Goal: Information Seeking & Learning: Learn about a topic

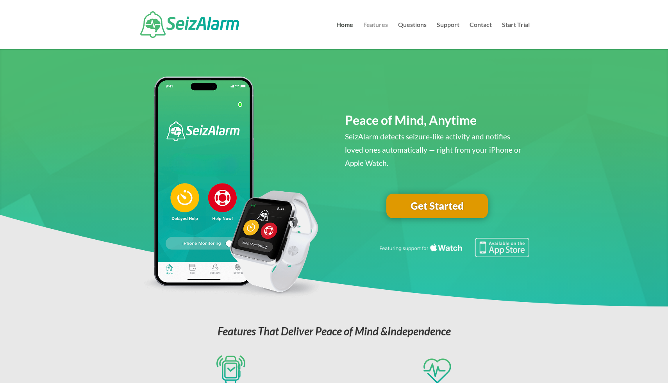
click at [380, 26] on link "Features" at bounding box center [375, 35] width 25 height 27
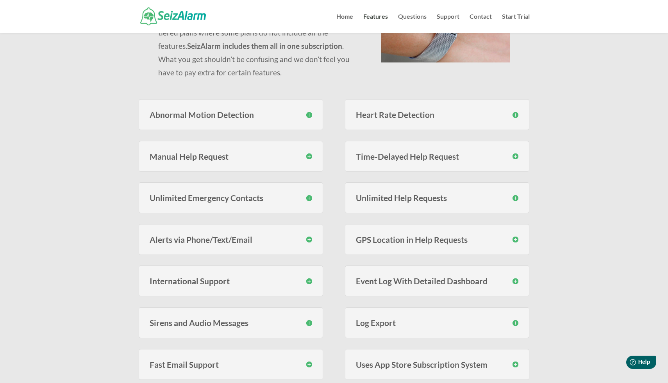
scroll to position [135, 0]
click at [309, 321] on h3 "Sirens and Audio Messages" at bounding box center [231, 322] width 163 height 8
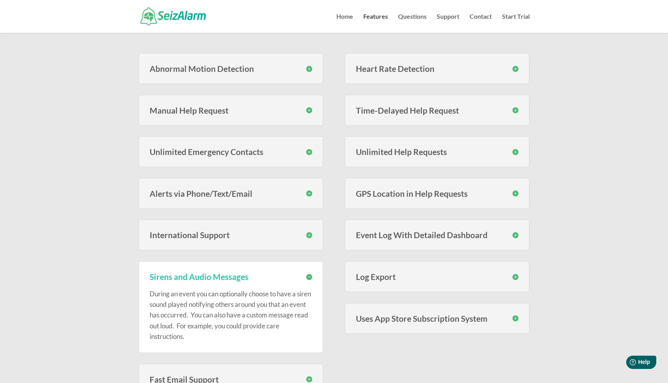
scroll to position [181, 0]
click at [515, 193] on h3 "GPS Location in Help Requests" at bounding box center [437, 193] width 163 height 8
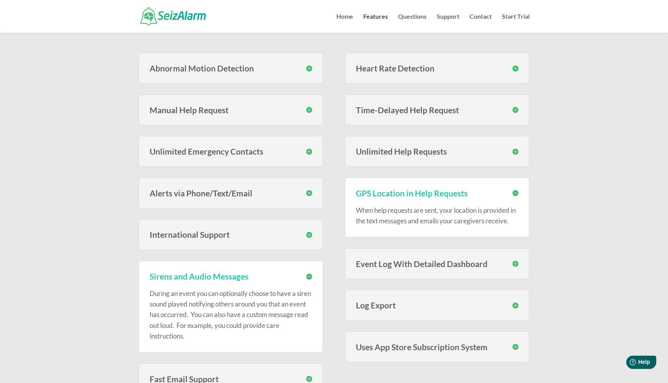
click at [568, 193] on div "Features Help Request Service The SeizAlarm help request service subscription I…" at bounding box center [334, 153] width 668 height 605
click at [516, 262] on h3 "Event Log With Detailed Dashboard" at bounding box center [437, 264] width 163 height 8
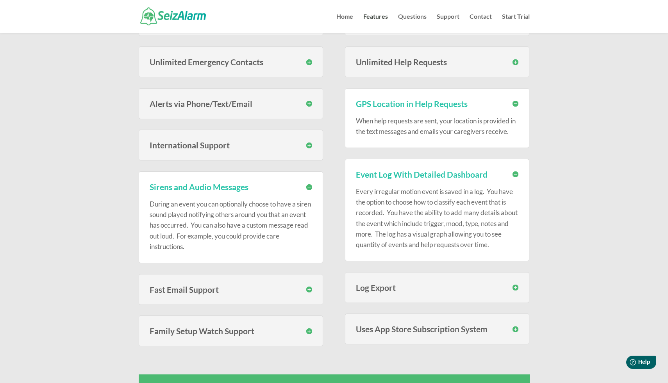
scroll to position [271, 0]
click at [517, 287] on h3 "Log Export" at bounding box center [437, 287] width 163 height 8
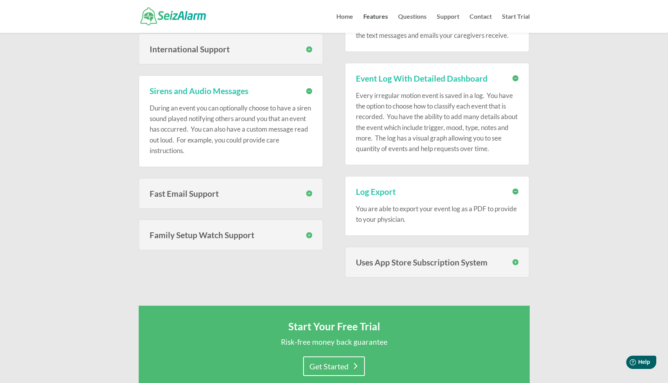
scroll to position [370, 0]
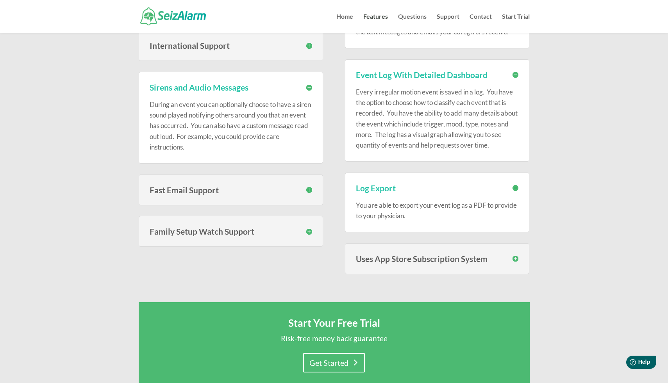
click at [515, 259] on h3 "Uses App Store Subscription System" at bounding box center [437, 259] width 163 height 8
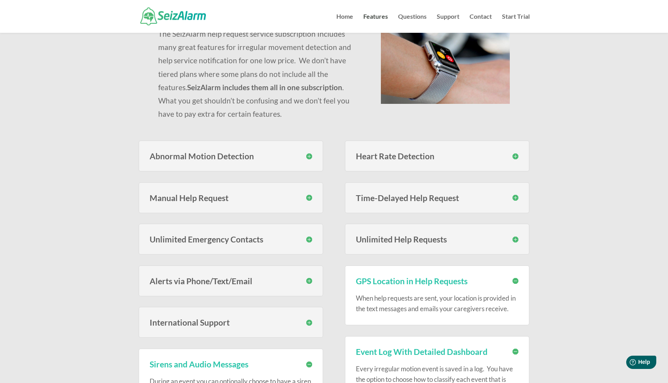
scroll to position [0, 0]
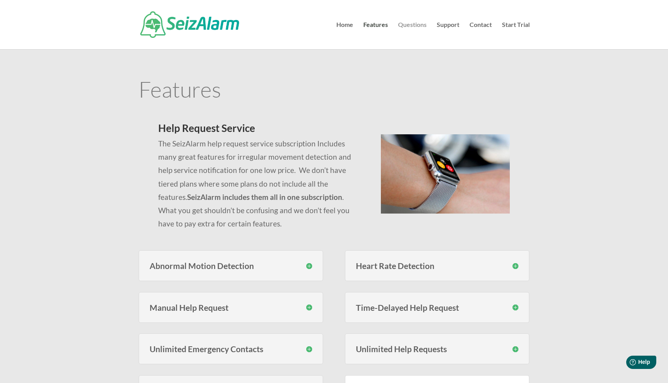
click at [406, 27] on link "Questions" at bounding box center [412, 35] width 29 height 27
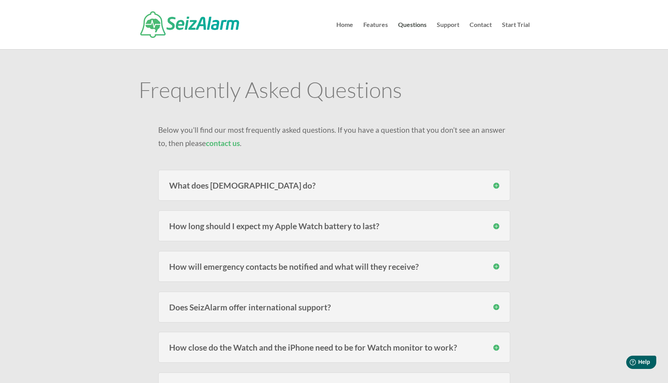
click at [498, 187] on h3 "What does [DEMOGRAPHIC_DATA] do?" at bounding box center [334, 185] width 330 height 8
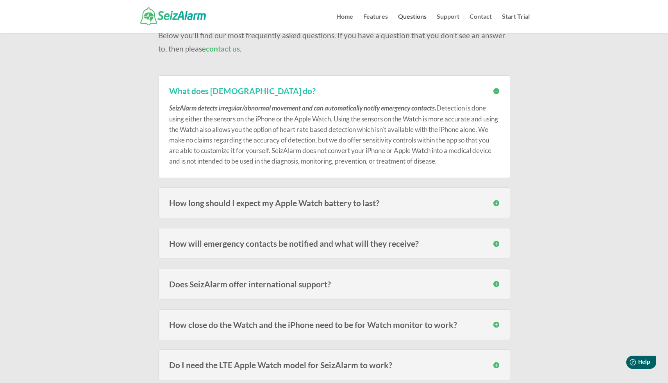
scroll to position [81, 0]
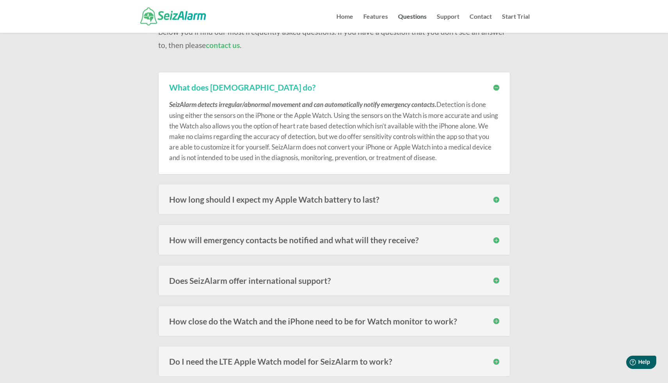
click at [492, 198] on h3 "How long should I expect my Apple Watch battery to last?" at bounding box center [334, 199] width 330 height 8
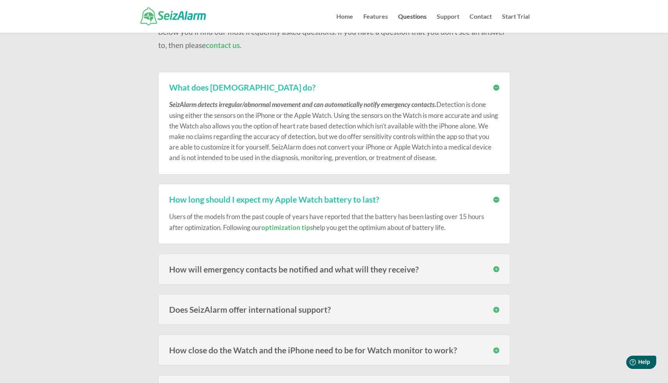
click at [494, 267] on h3 "How will emergency contacts be notified and what will they receive?" at bounding box center [334, 269] width 330 height 8
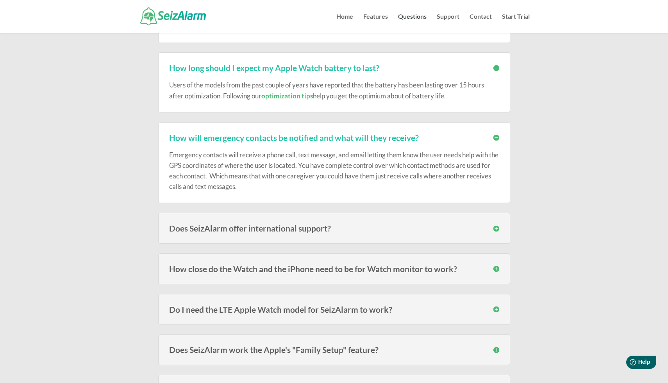
scroll to position [214, 0]
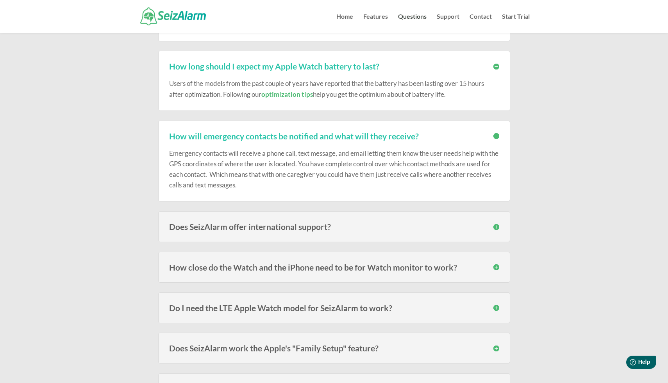
click at [496, 228] on h3 "Does SeizAlarm offer international support?" at bounding box center [334, 227] width 330 height 8
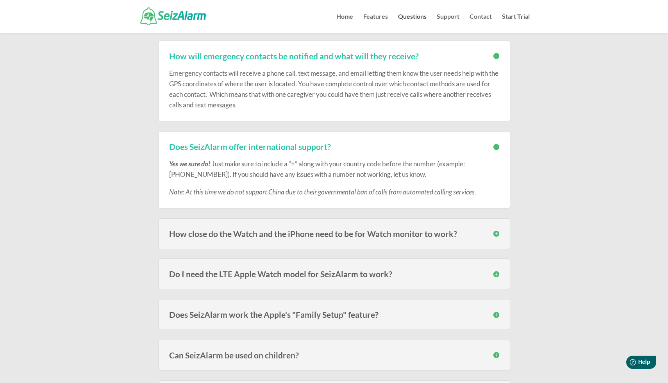
scroll to position [296, 0]
click at [496, 232] on h3 "How close do the Watch and the iPhone need to be for Watch monitor to work?" at bounding box center [334, 232] width 330 height 8
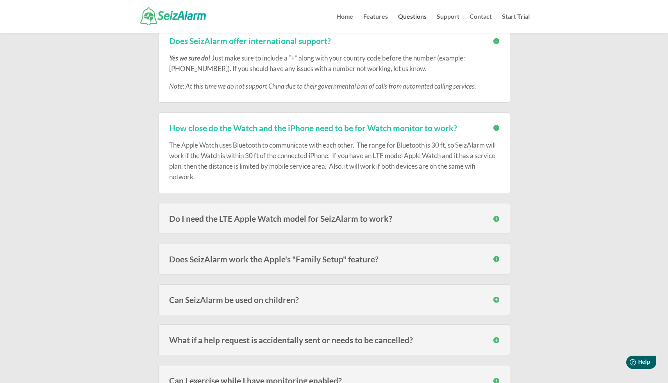
scroll to position [401, 0]
click at [496, 217] on h3 "Do I need the LTE Apple Watch model for SeizAlarm to work?" at bounding box center [334, 217] width 330 height 8
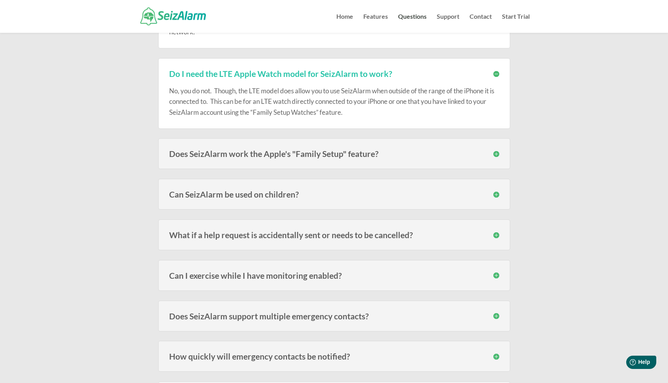
scroll to position [550, 0]
